Goal: Task Accomplishment & Management: Use online tool/utility

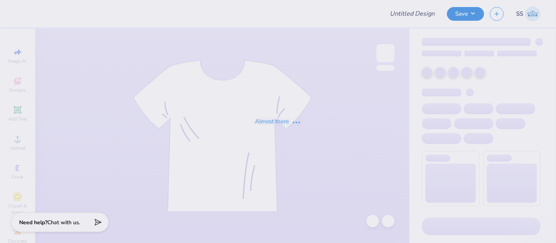
type input "Fall Drop Sweat Pant Option 1"
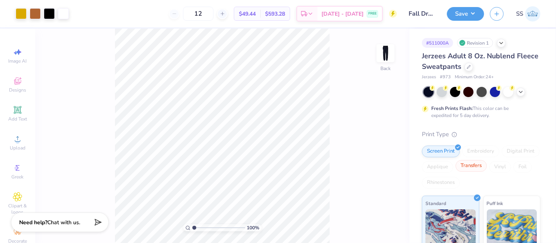
click at [487, 167] on div "Transfers" at bounding box center [471, 166] width 31 height 12
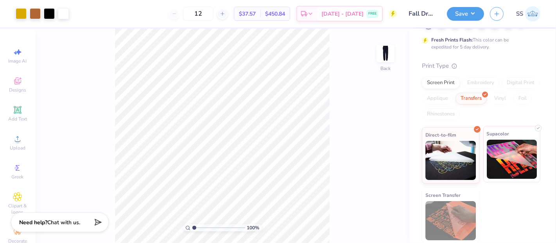
scroll to position [69, 0]
click at [510, 161] on img at bounding box center [512, 158] width 50 height 39
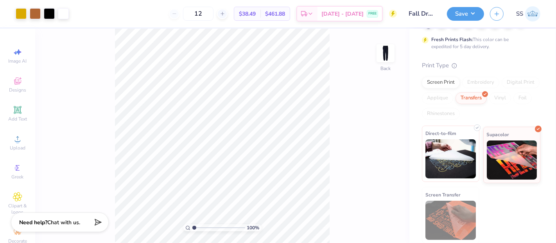
click at [470, 159] on img at bounding box center [451, 158] width 50 height 39
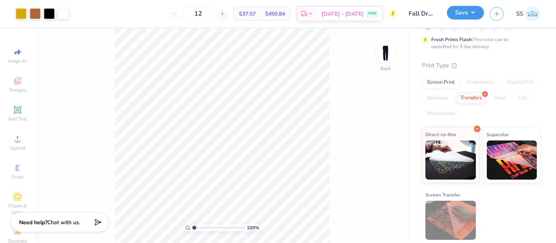
click at [468, 11] on button "Save" at bounding box center [465, 13] width 37 height 14
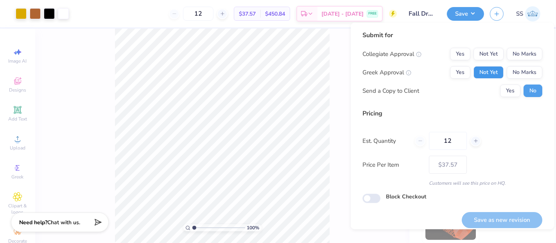
click at [482, 71] on button "Not Yet" at bounding box center [489, 72] width 30 height 13
click at [515, 54] on button "No Marks" at bounding box center [525, 54] width 36 height 13
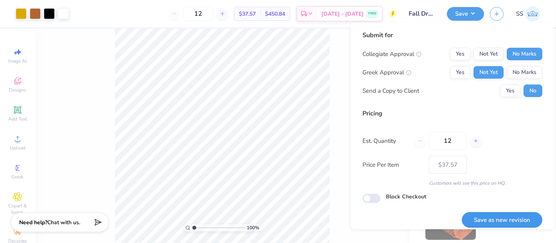
click at [501, 218] on button "Save as new revision" at bounding box center [502, 220] width 81 height 16
type input "$37.57"
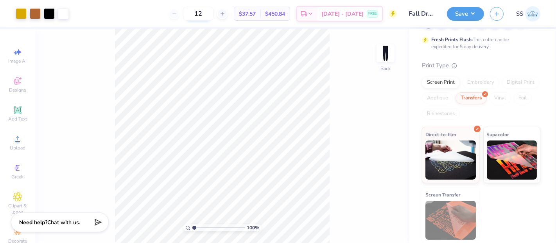
drag, startPoint x: 220, startPoint y: 16, endPoint x: 205, endPoint y: 17, distance: 15.3
click at [205, 17] on input "12" at bounding box center [198, 14] width 31 height 14
type input "24"
click at [449, 81] on div "Screen Print" at bounding box center [441, 82] width 38 height 12
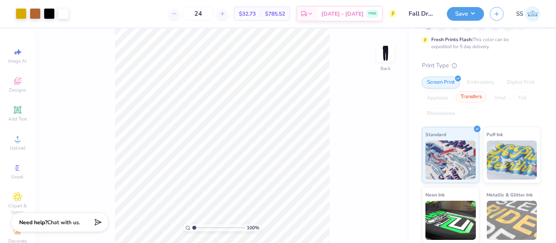
click at [487, 95] on div "Transfers" at bounding box center [471, 97] width 31 height 12
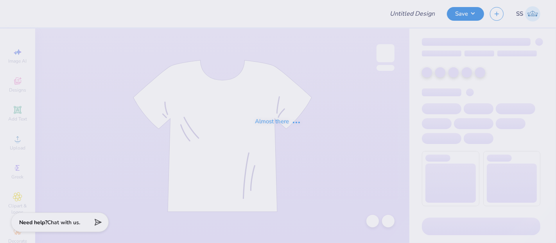
type input "Fall Drop Sweatshirt Option 1"
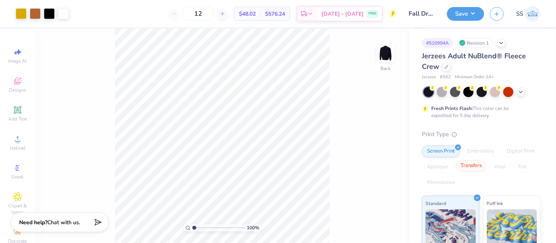
click at [487, 168] on div "Transfers" at bounding box center [471, 166] width 31 height 12
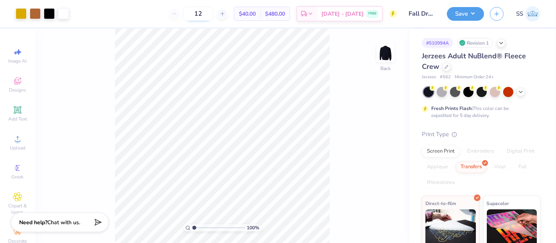
drag, startPoint x: 219, startPoint y: 18, endPoint x: 203, endPoint y: 11, distance: 16.9
click at [203, 11] on input "12" at bounding box center [198, 14] width 31 height 14
type input "24"
click at [447, 148] on div "Screen Print" at bounding box center [441, 150] width 38 height 12
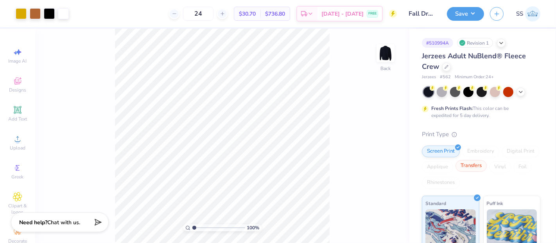
click at [487, 165] on div "Transfers" at bounding box center [471, 166] width 31 height 12
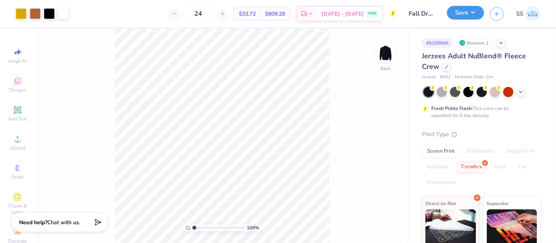
click at [470, 19] on button "Save" at bounding box center [465, 13] width 37 height 14
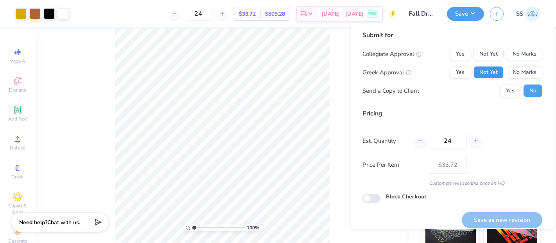
click at [482, 67] on button "Not Yet" at bounding box center [489, 72] width 30 height 13
click at [507, 50] on button "No Marks" at bounding box center [525, 54] width 36 height 13
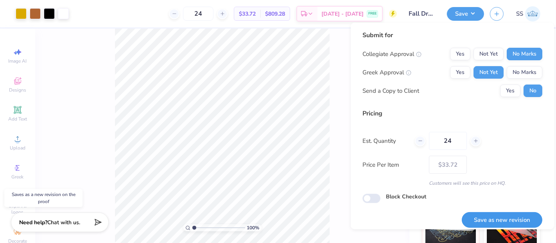
click at [495, 213] on button "Save as new revision" at bounding box center [502, 220] width 81 height 16
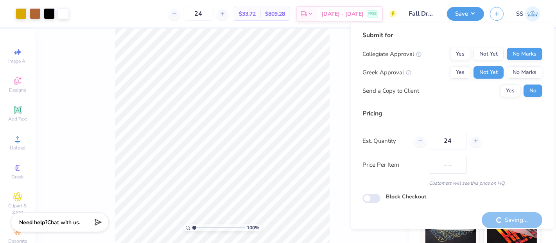
type input "$33.72"
